Goal: Information Seeking & Learning: Learn about a topic

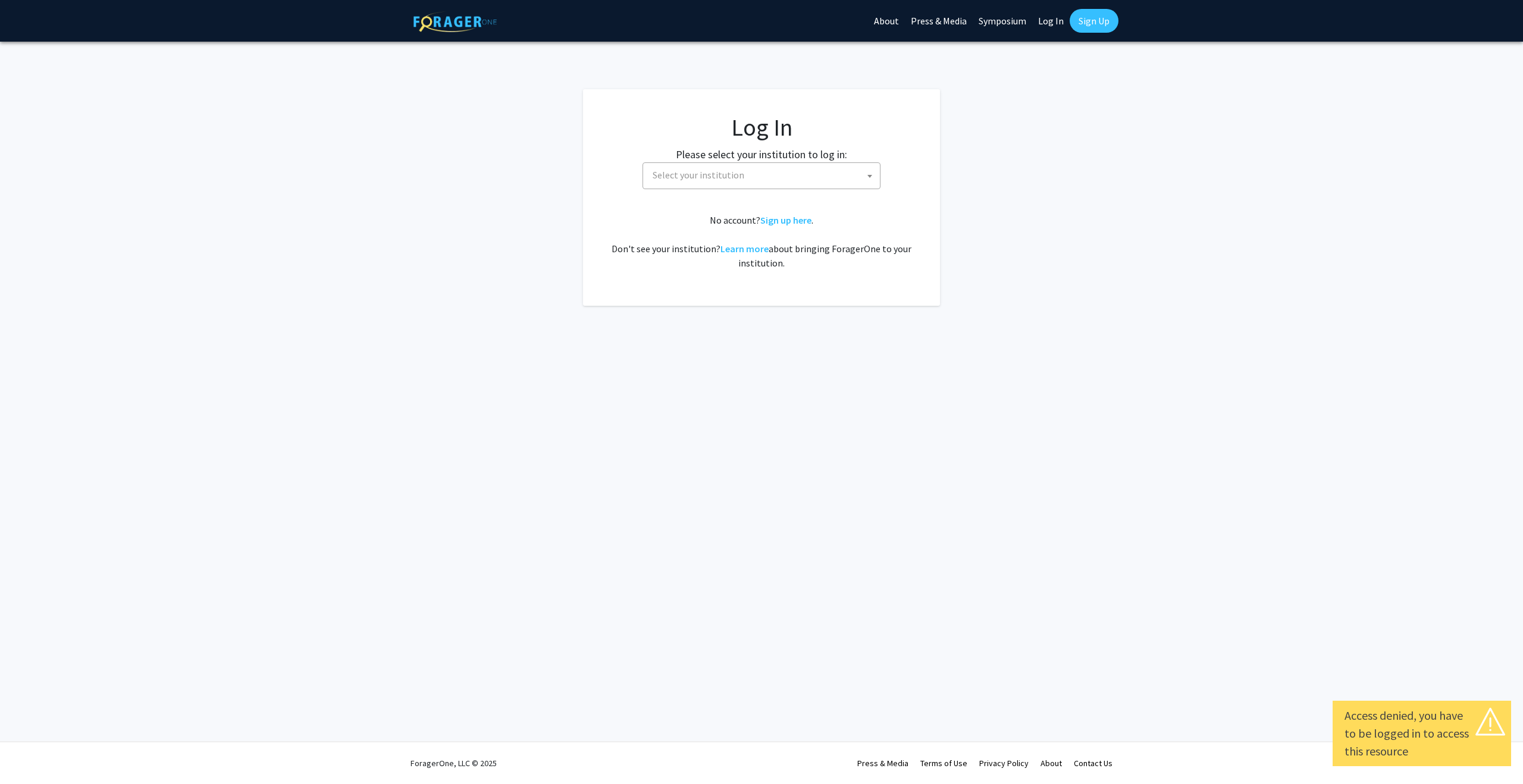
select select
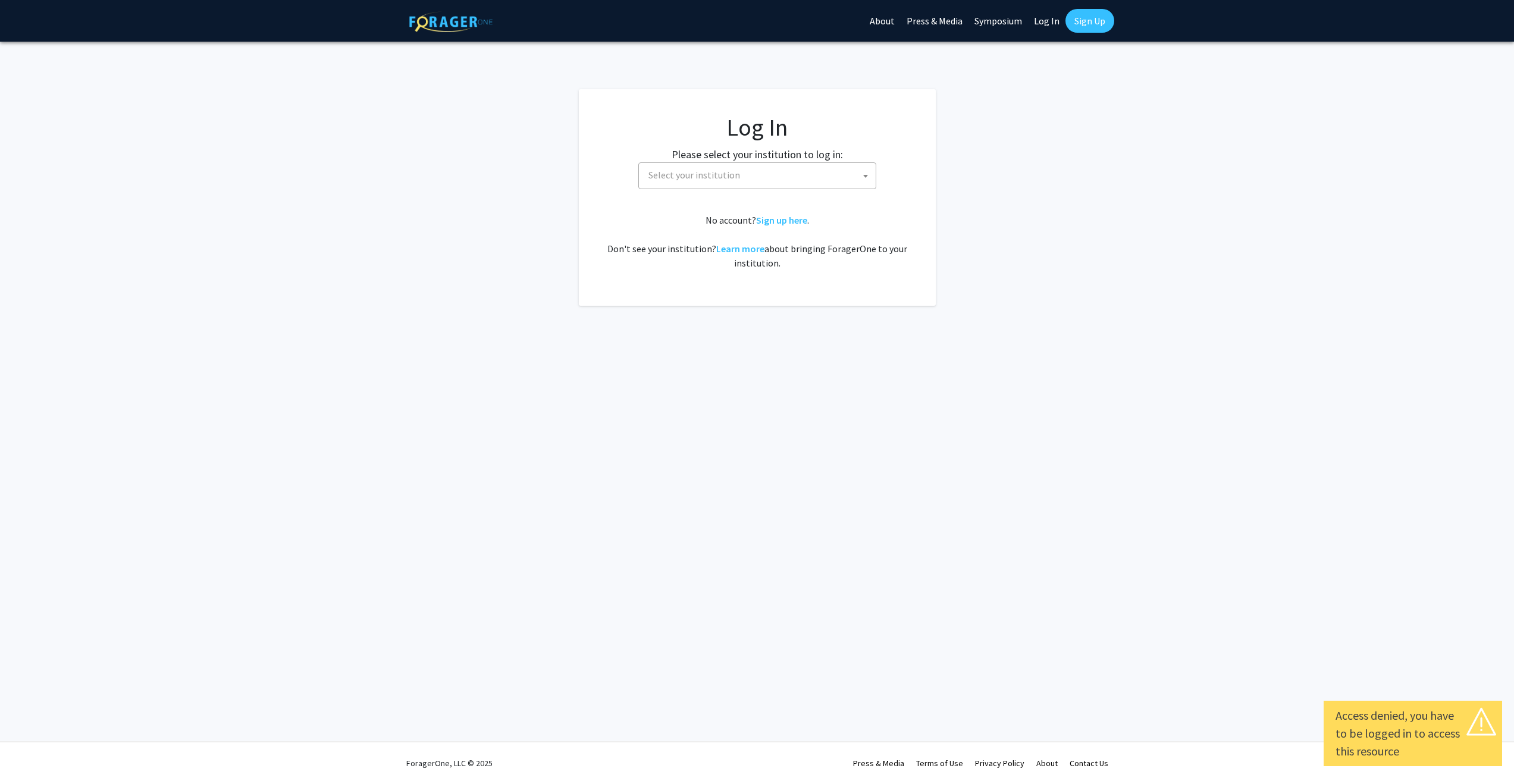
click at [832, 174] on span "Select your institution" at bounding box center [760, 175] width 232 height 25
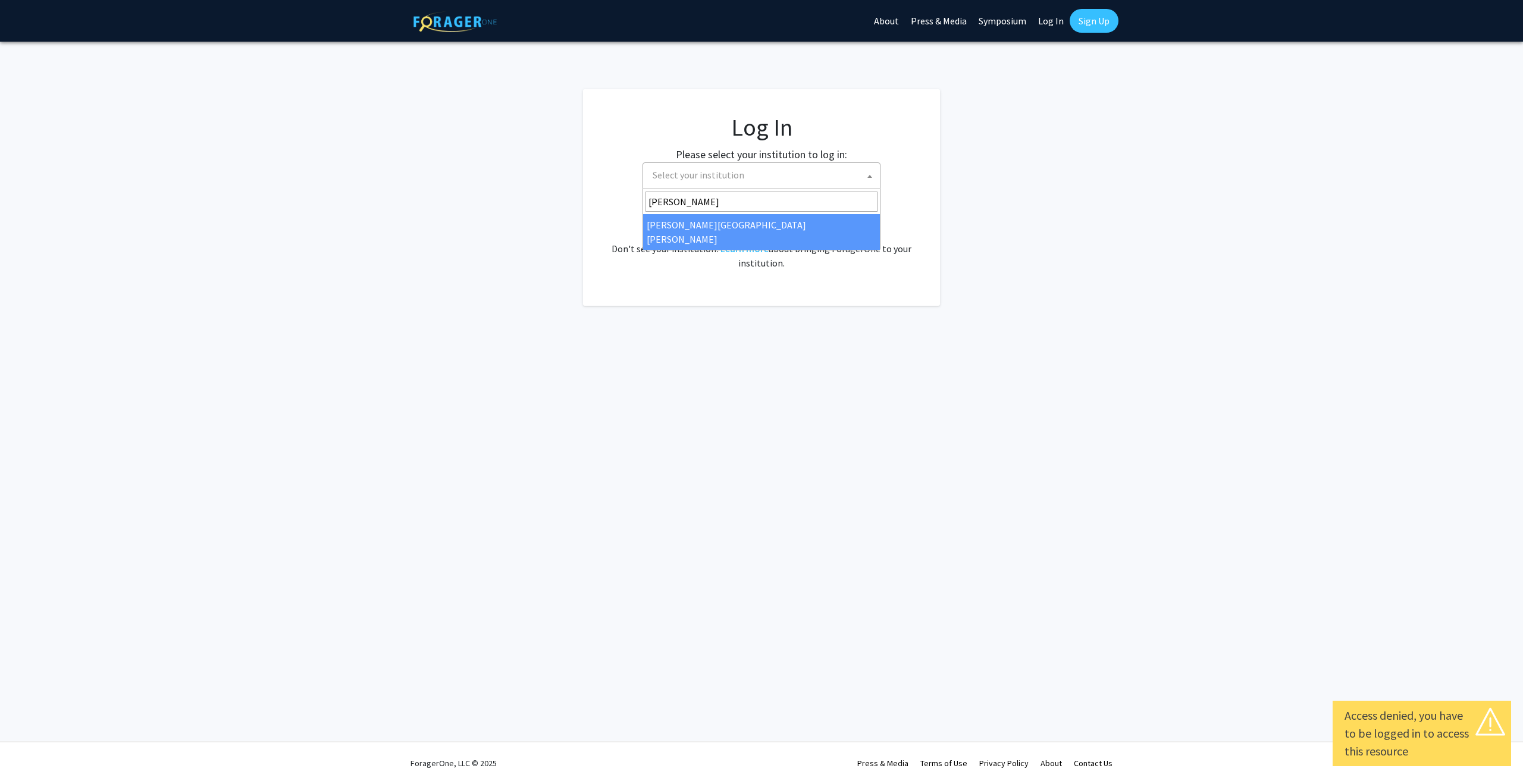
type input "[PERSON_NAME]"
select select "1"
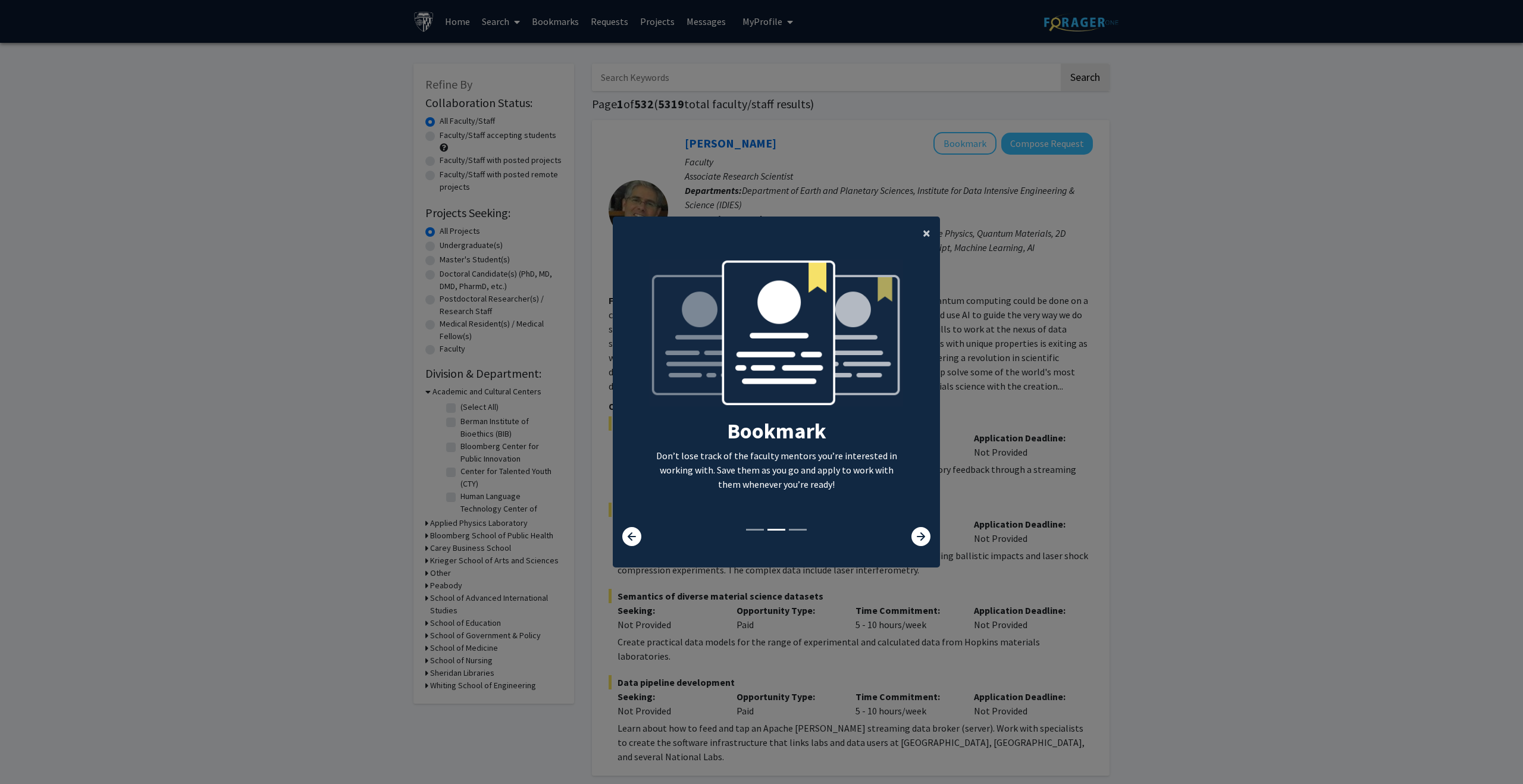
click at [924, 232] on span "×" at bounding box center [926, 233] width 8 height 18
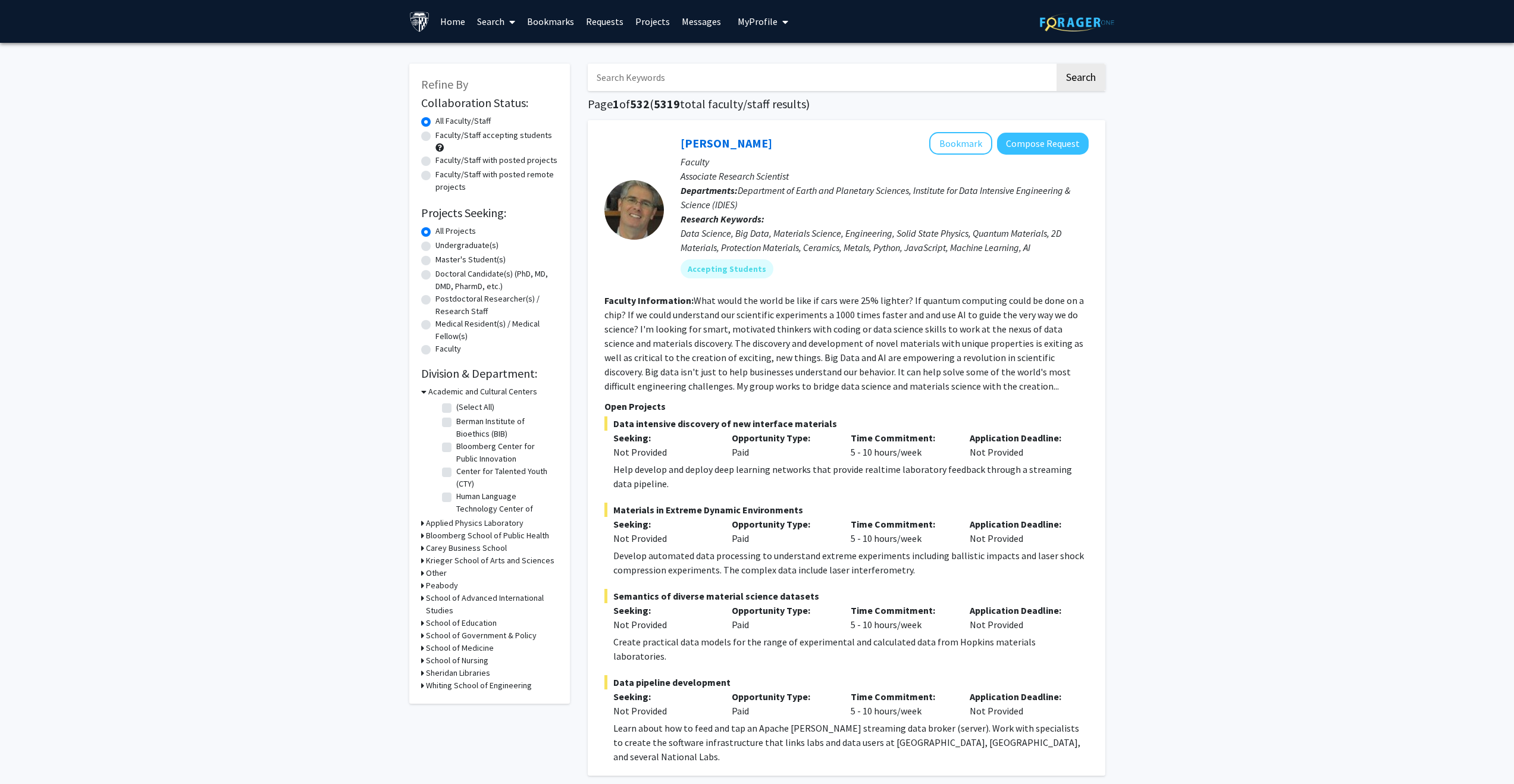
click at [516, 686] on h3 "Whiting School of Engineering" at bounding box center [479, 686] width 106 height 12
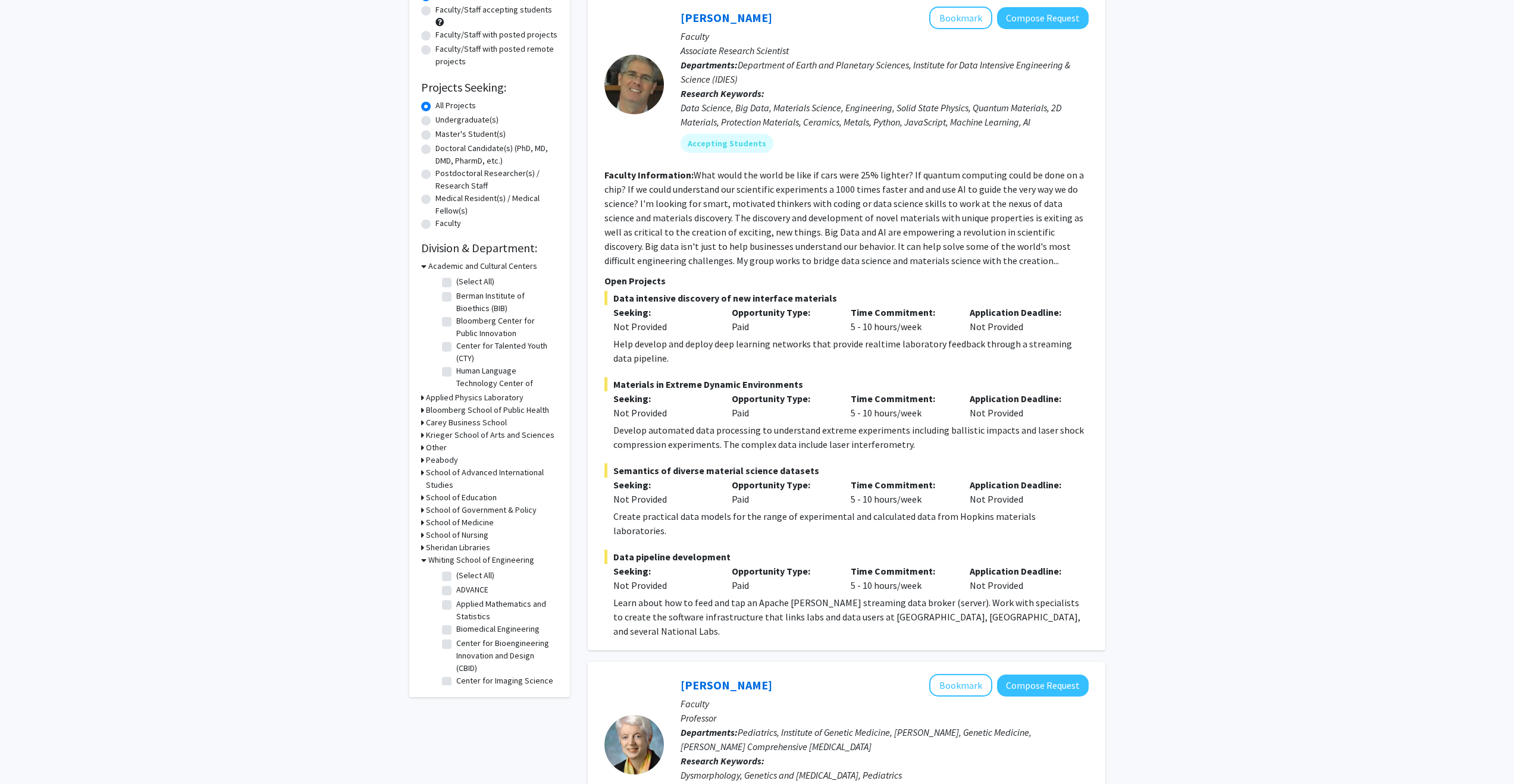
scroll to position [143, 0]
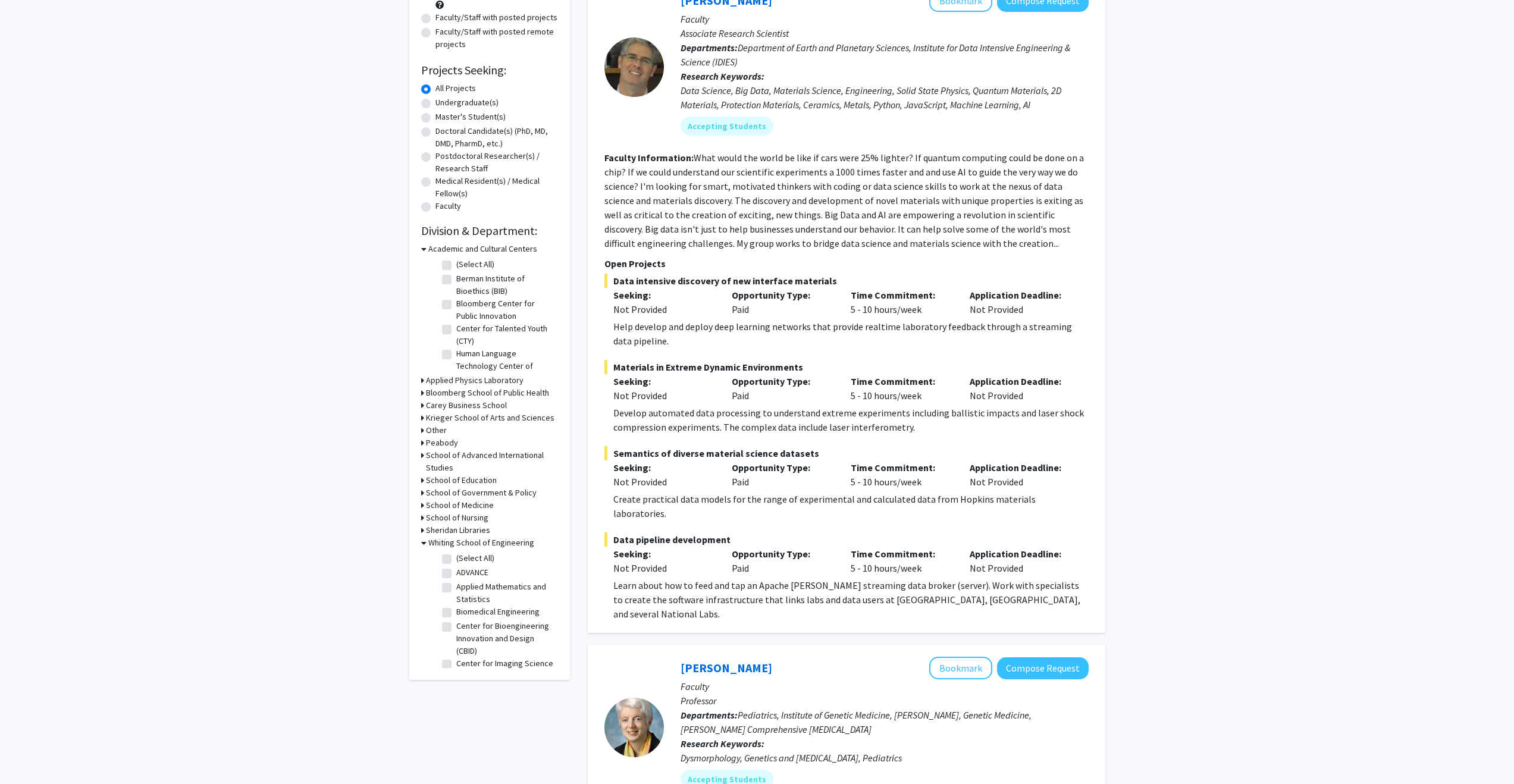
click at [456, 560] on label "(Select All)" at bounding box center [475, 558] width 38 height 12
click at [456, 560] on input "(Select All)" at bounding box center [460, 556] width 8 height 8
checkbox input "true"
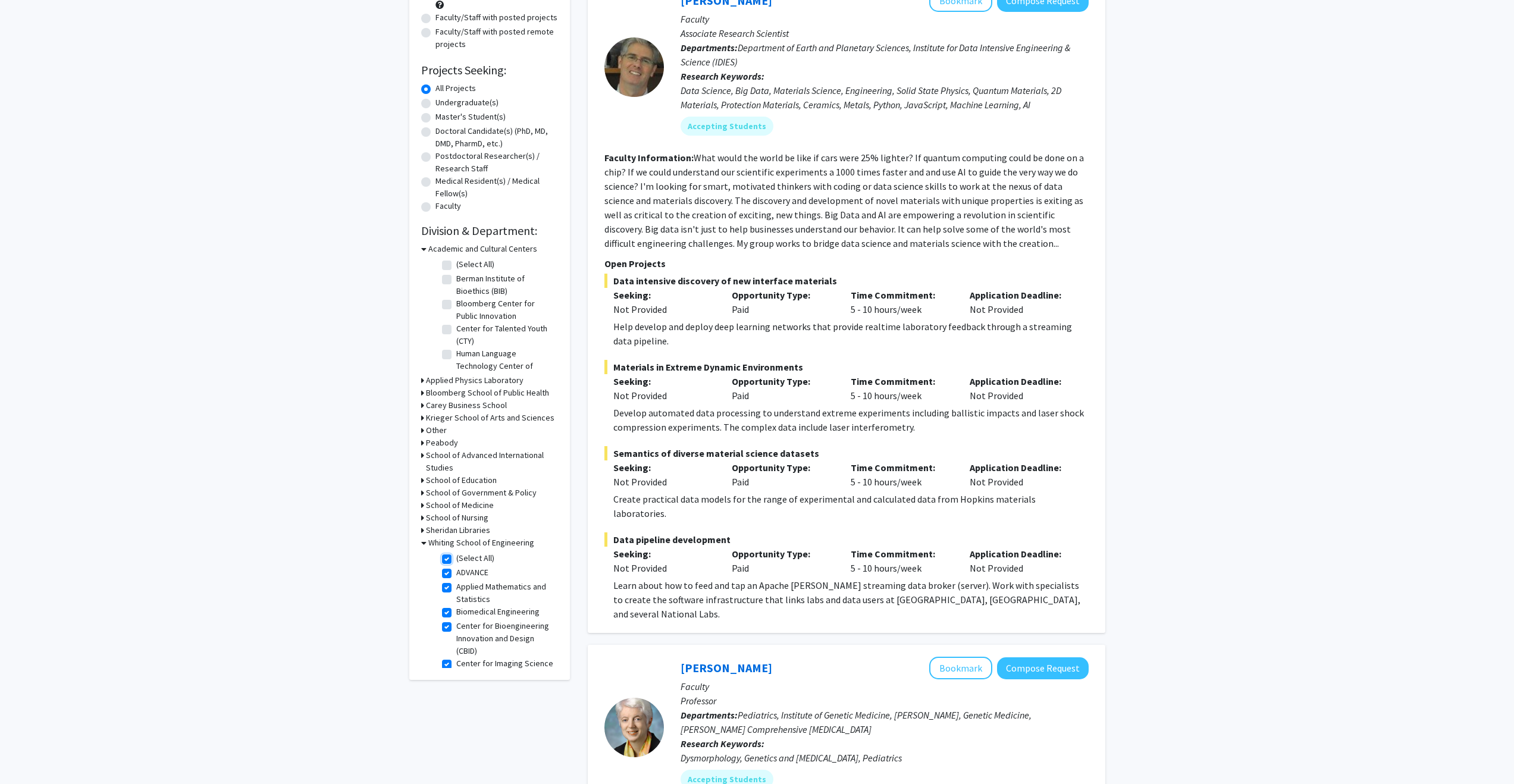
checkbox input "true"
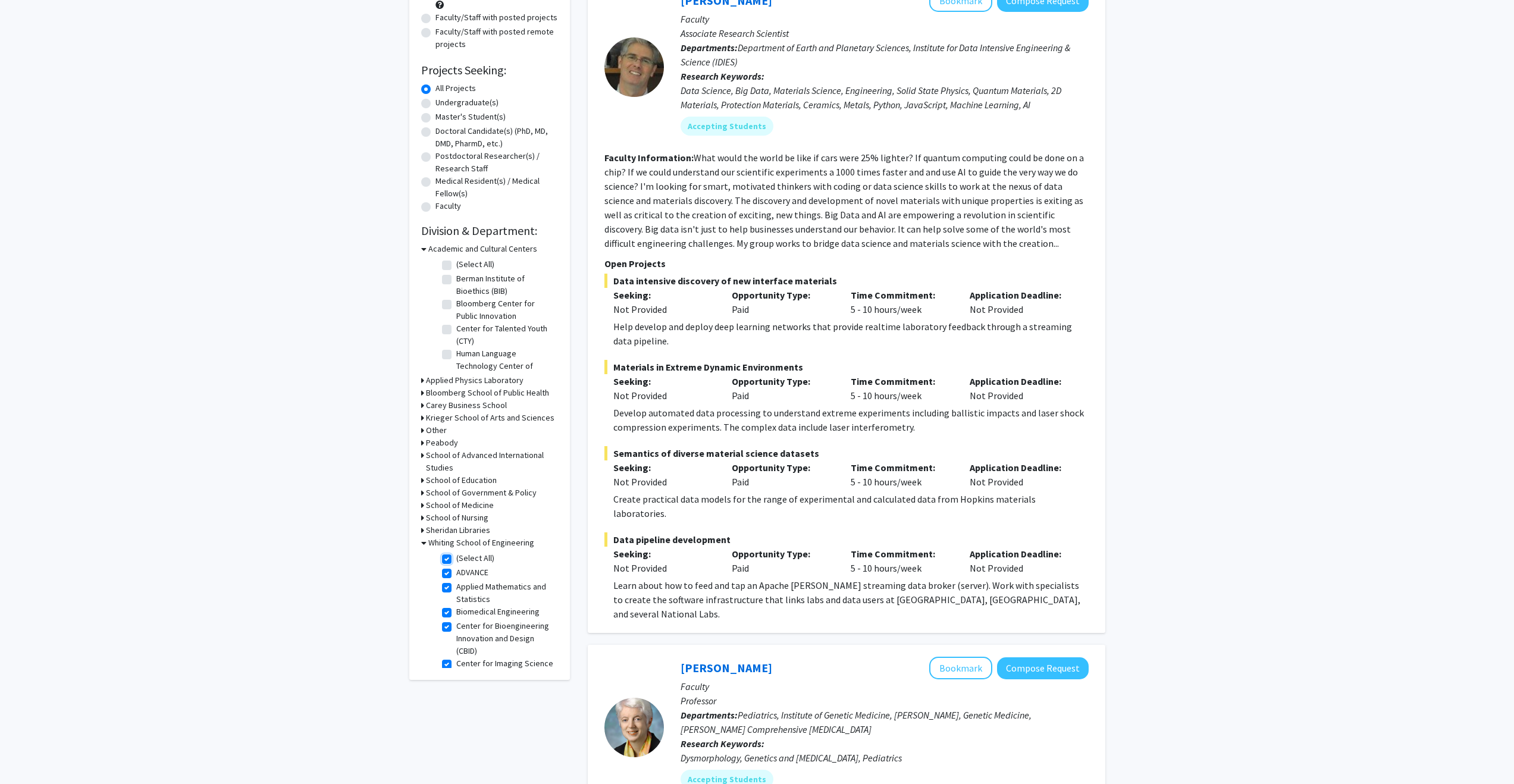
checkbox input "true"
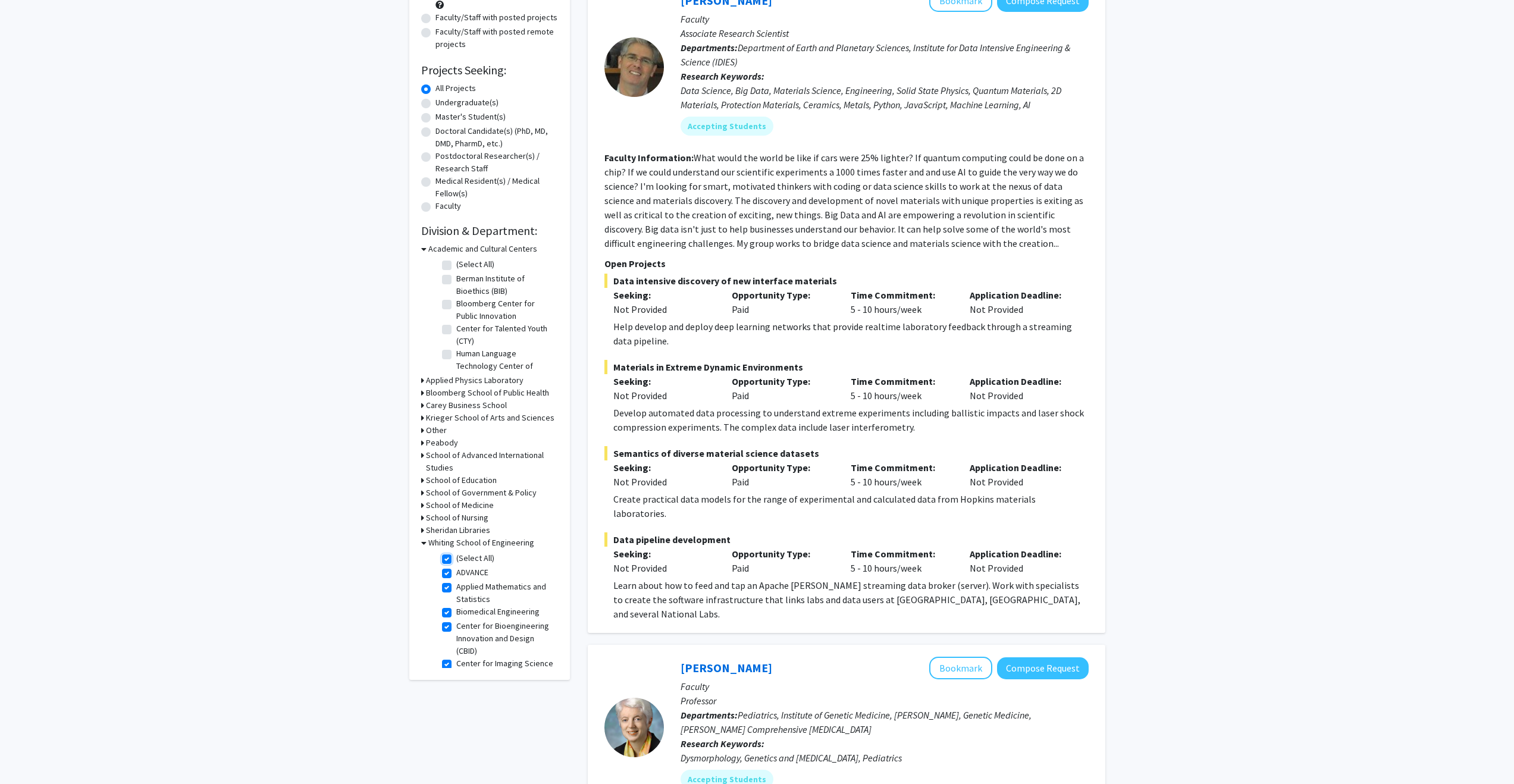
checkbox input "true"
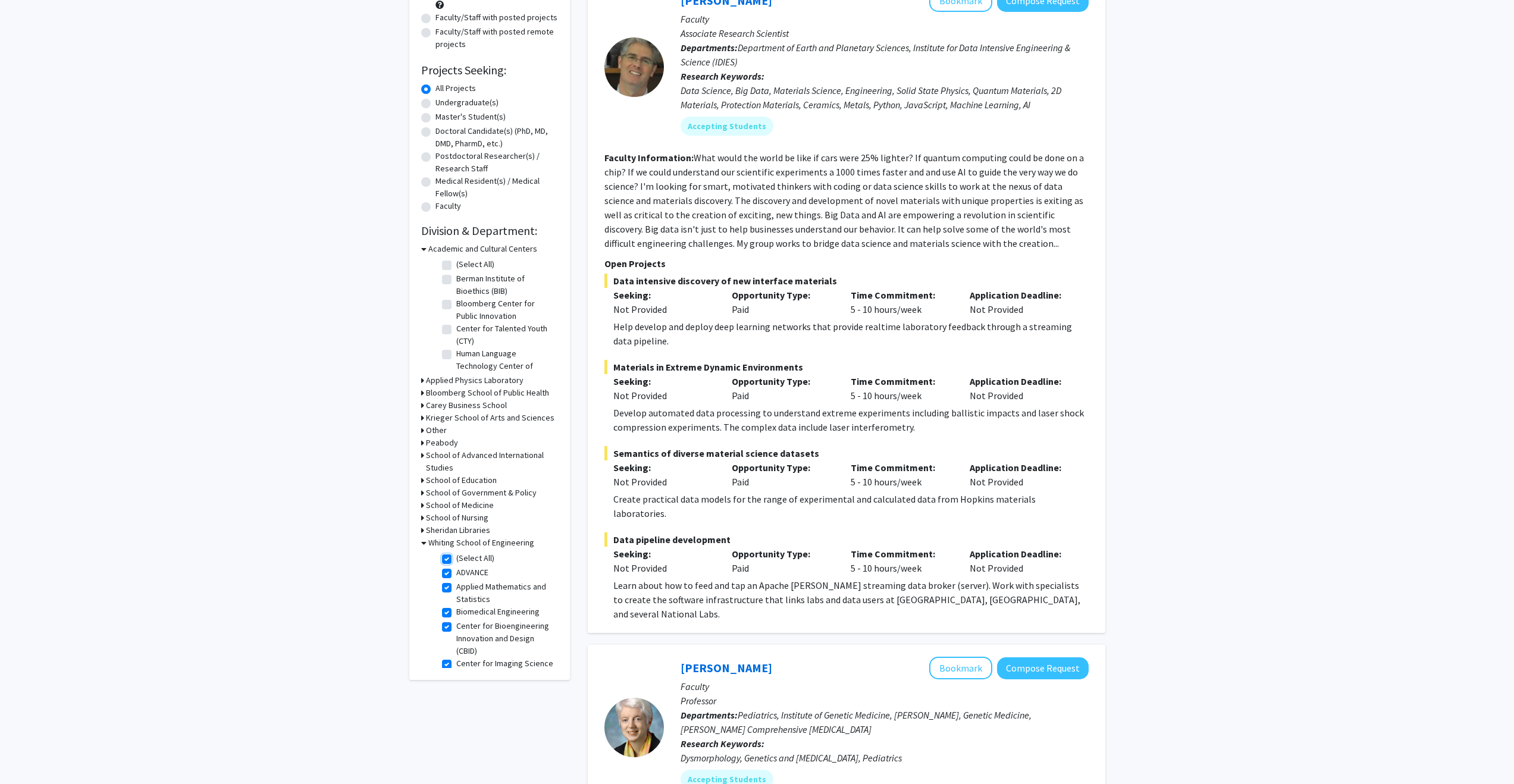
checkbox input "true"
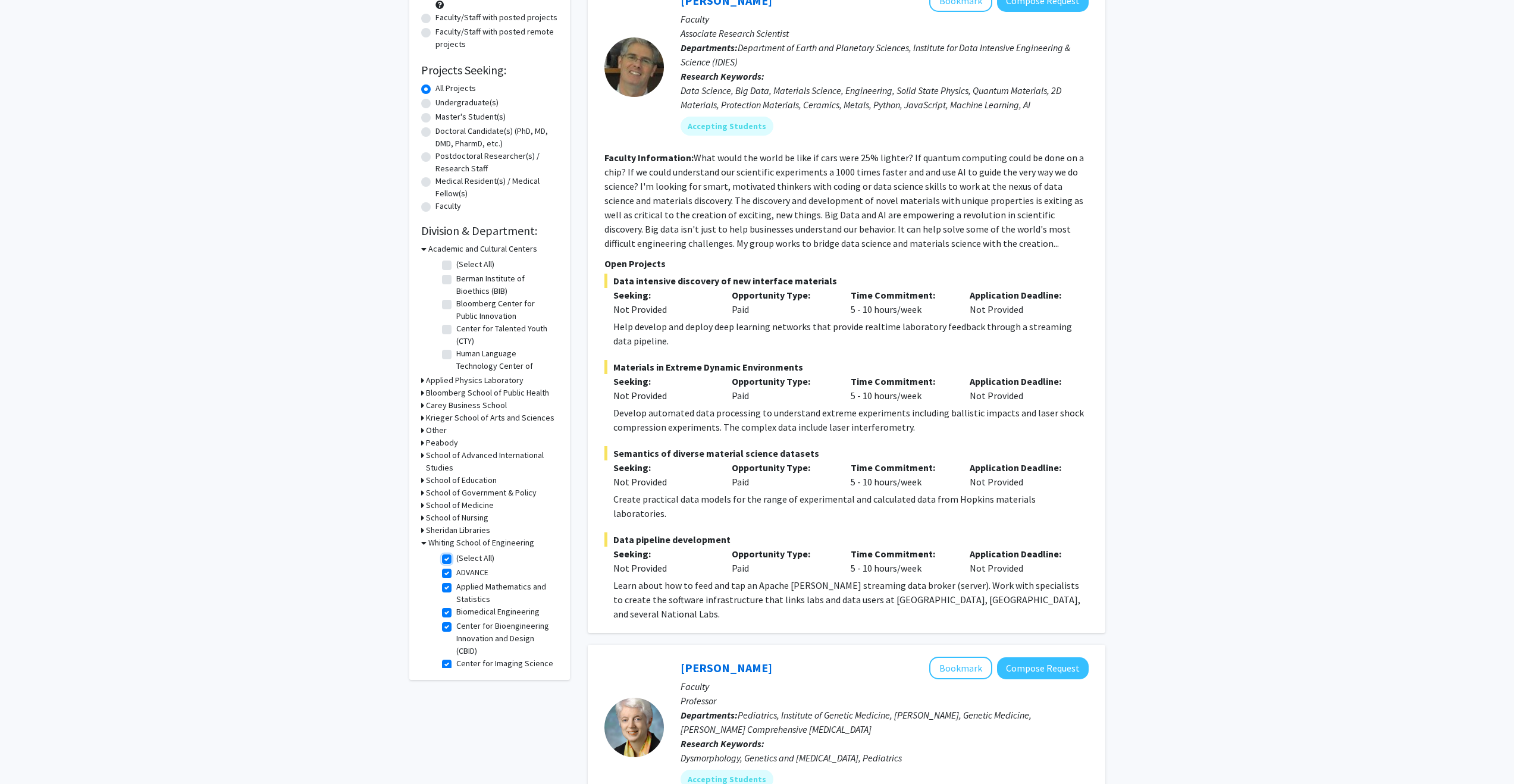
checkbox input "true"
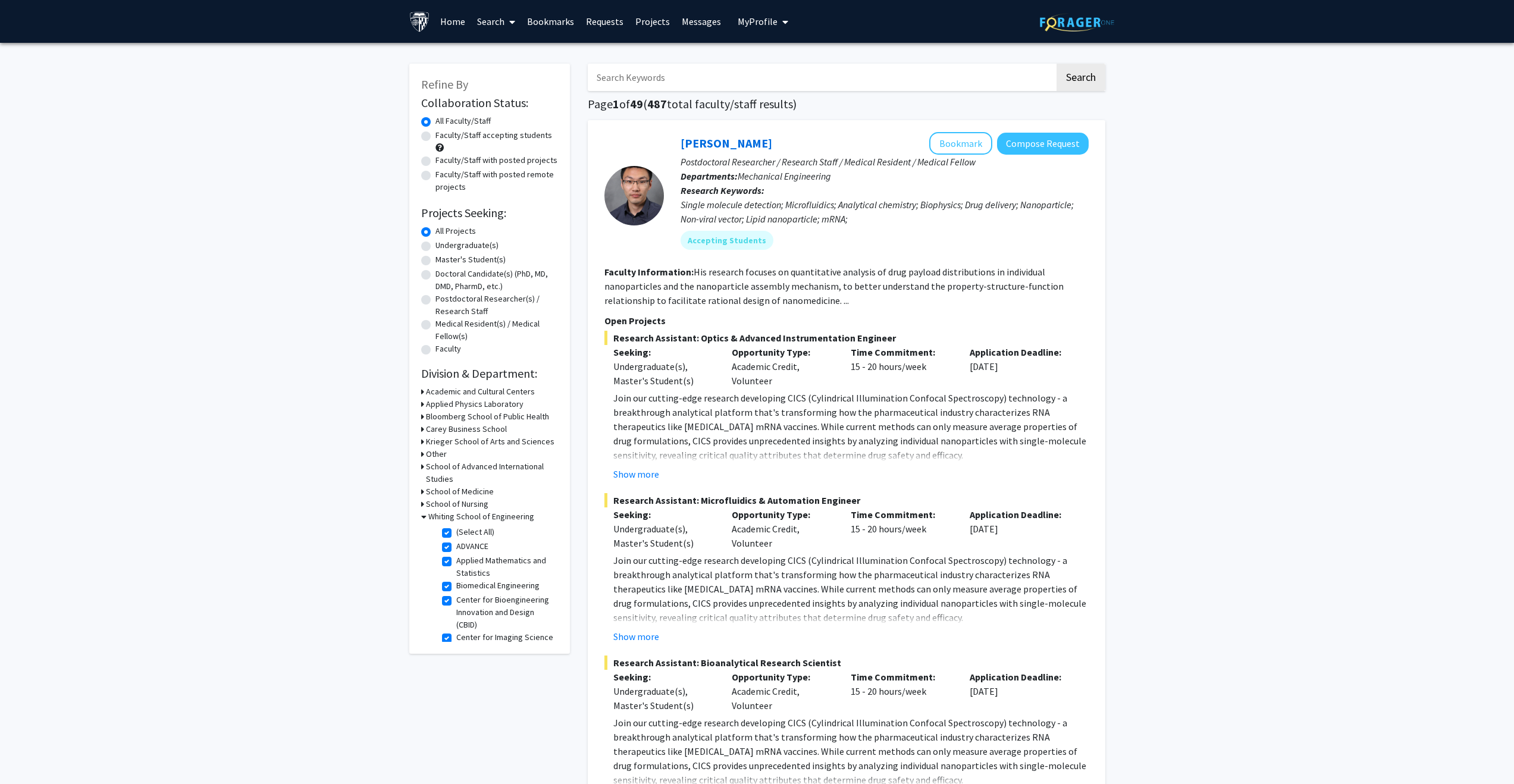
click at [474, 261] on label "Master's Student(s)" at bounding box center [470, 260] width 70 height 12
click at [443, 261] on input "Master's Student(s)" at bounding box center [439, 257] width 8 height 8
radio input "true"
